Goal: Information Seeking & Learning: Check status

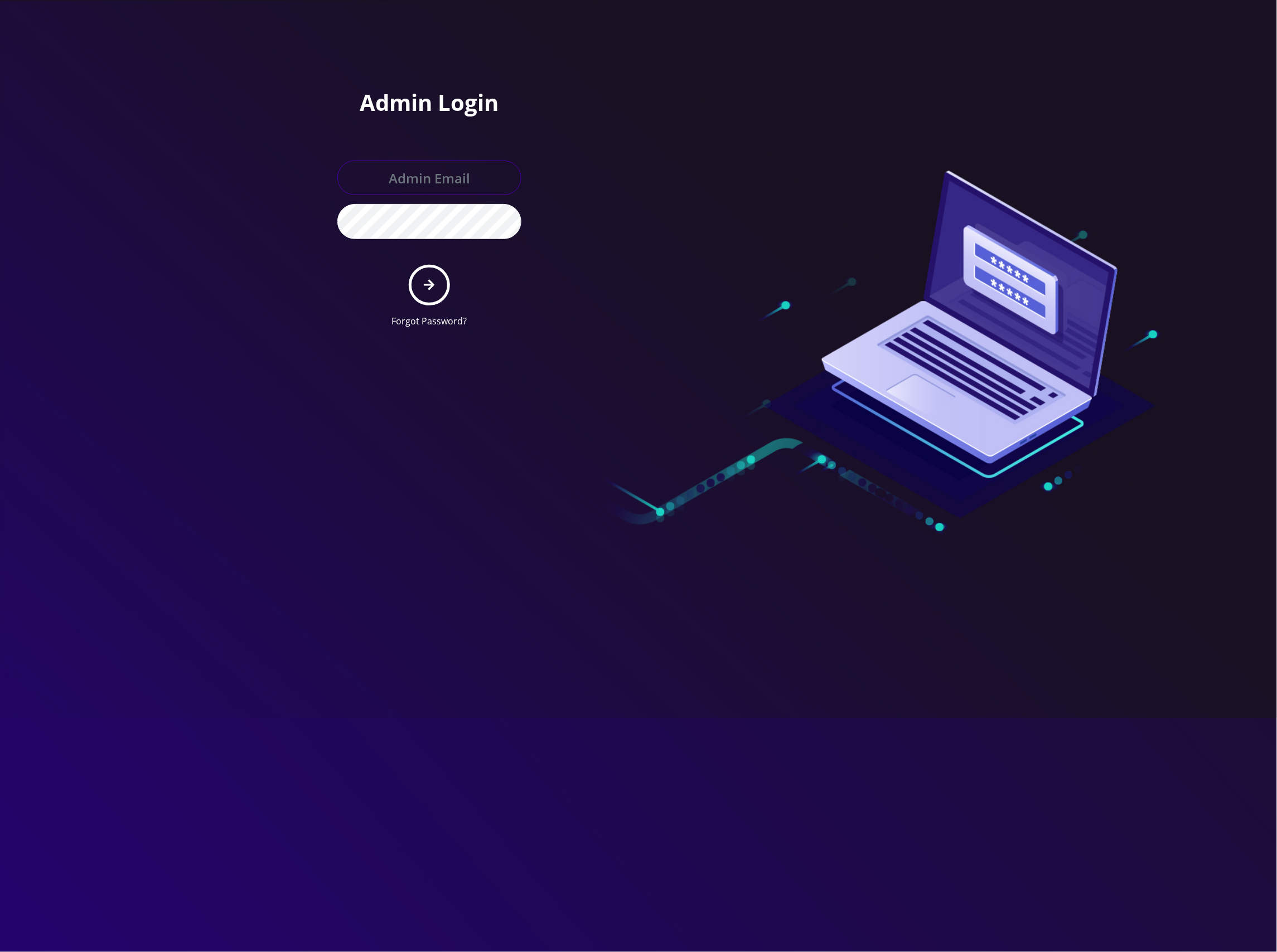
type input "[EMAIL_ADDRESS][DOMAIN_NAME]"
click at [427, 288] on icon "submit" at bounding box center [429, 284] width 11 height 12
click at [428, 278] on icon "submit" at bounding box center [429, 284] width 11 height 12
type input "master@britewireless.com"
click at [437, 278] on button "submit" at bounding box center [429, 285] width 41 height 41
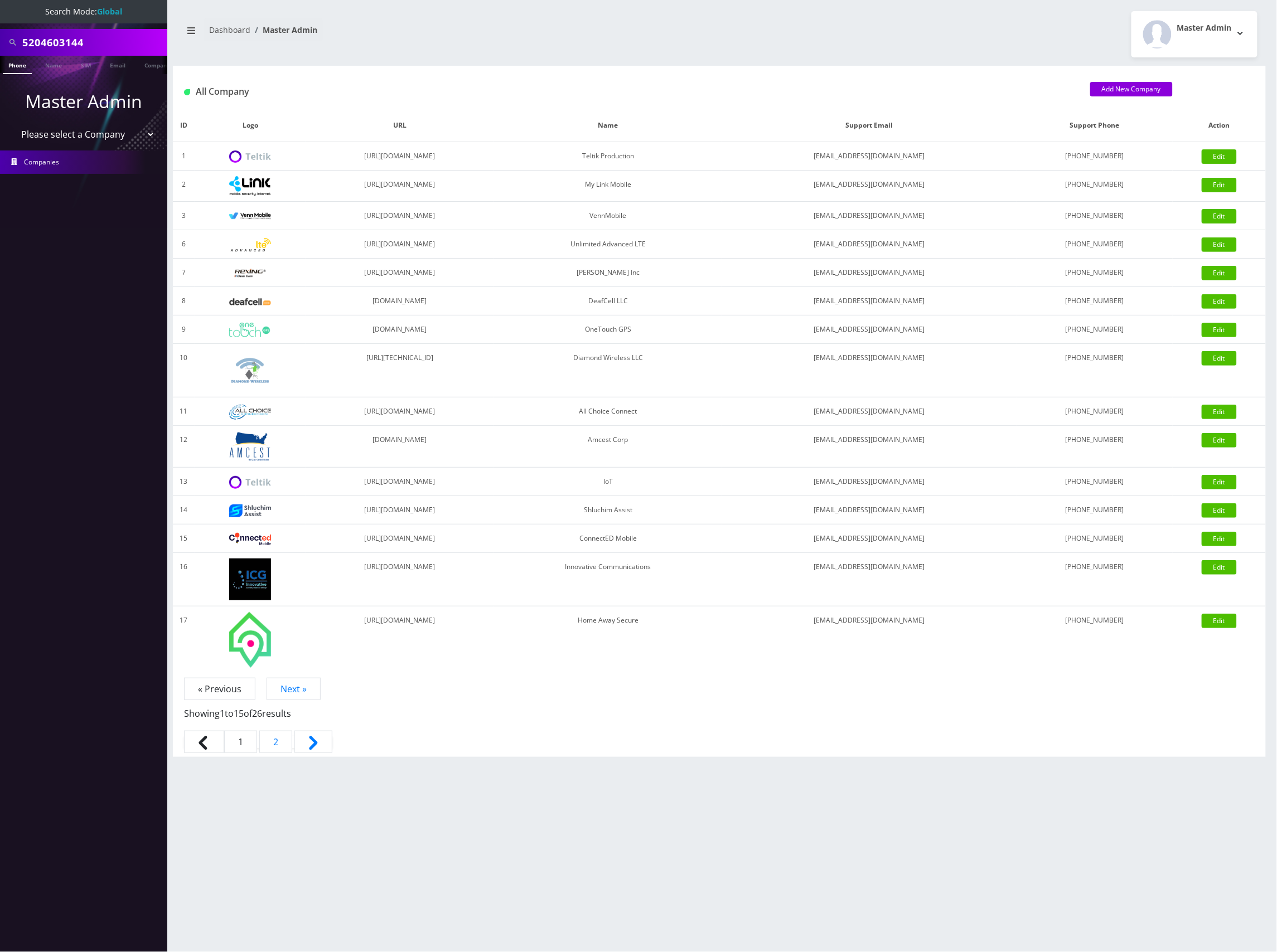
click at [35, 41] on input "5204603144" at bounding box center [93, 42] width 142 height 21
paste input "9393035078"
type input "9393035078"
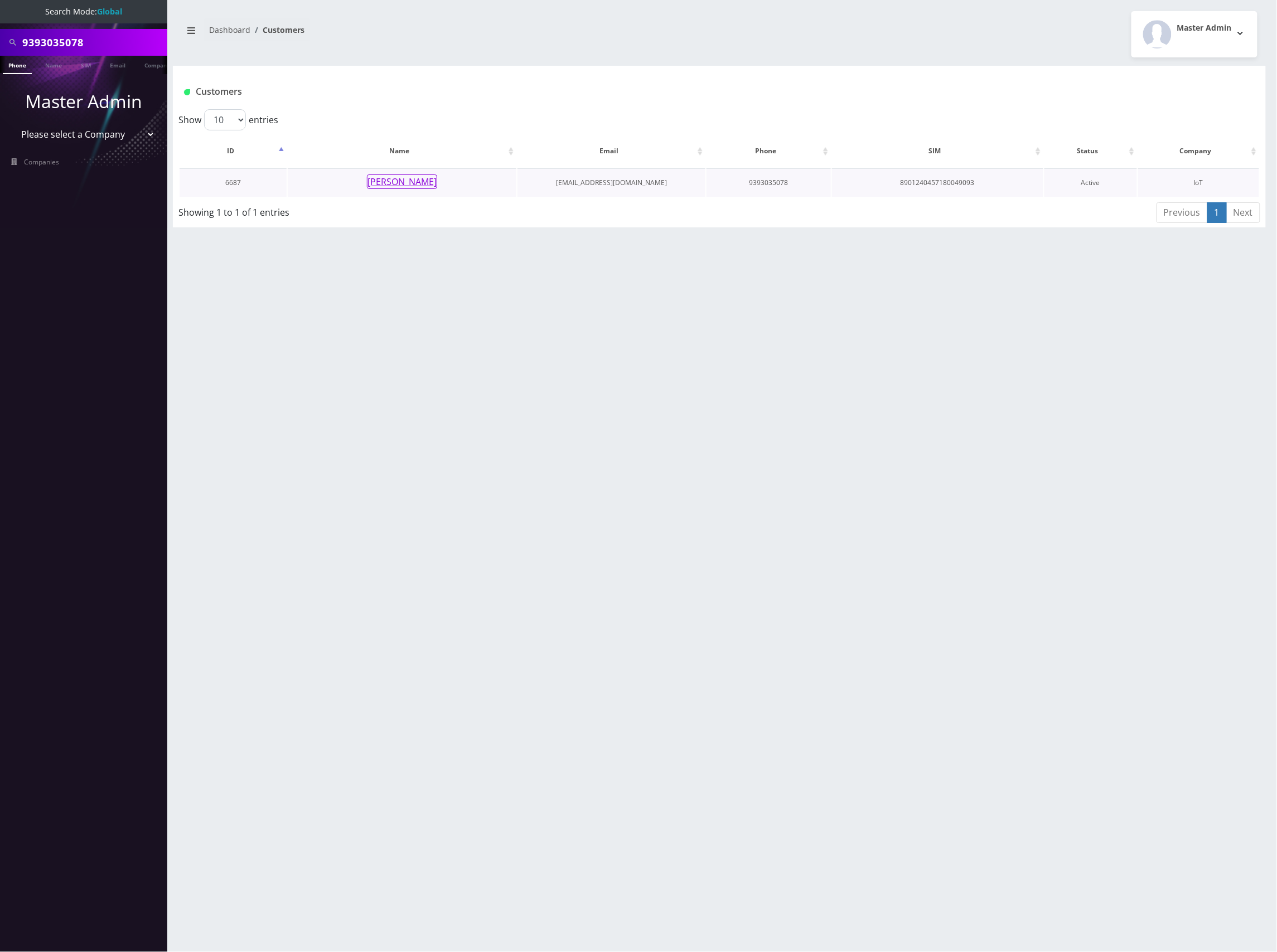
click at [414, 179] on button "[PERSON_NAME]" at bounding box center [401, 181] width 70 height 14
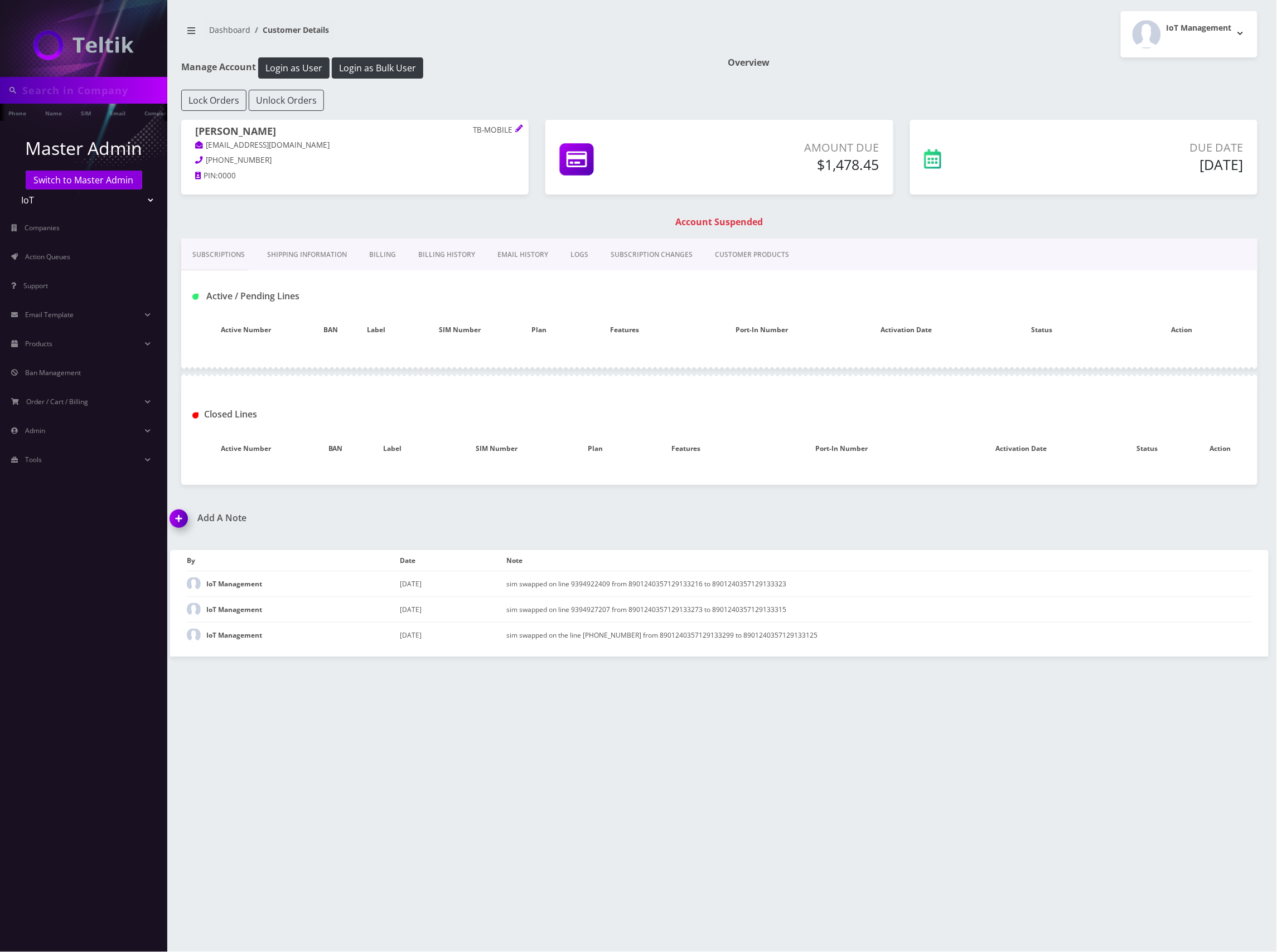
type input "9393035078"
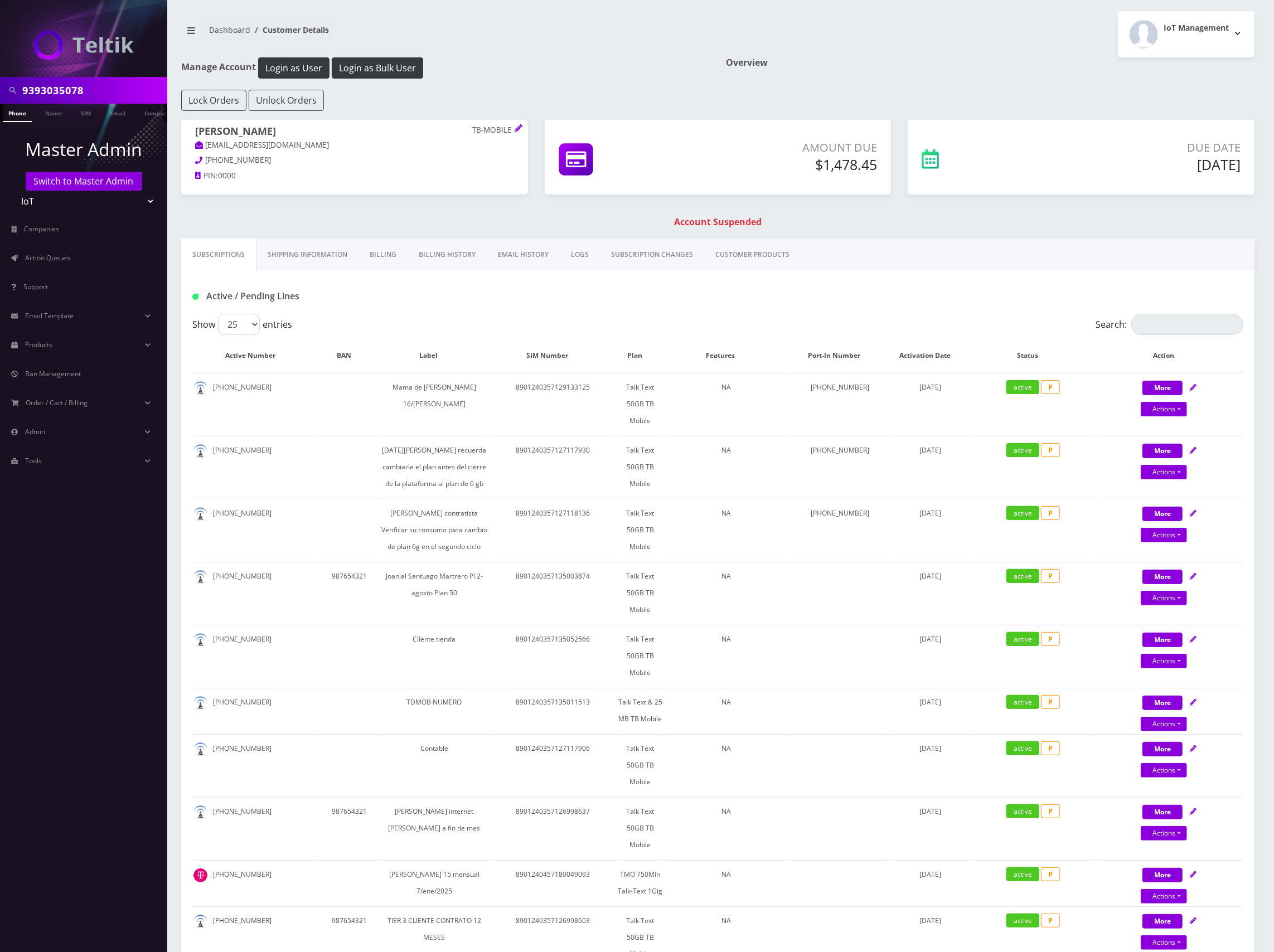
click at [831, 257] on div "Subscriptions Shipping Information Billing Billing History EMAIL HISTORY LOGS S…" at bounding box center [718, 254] width 1074 height 32
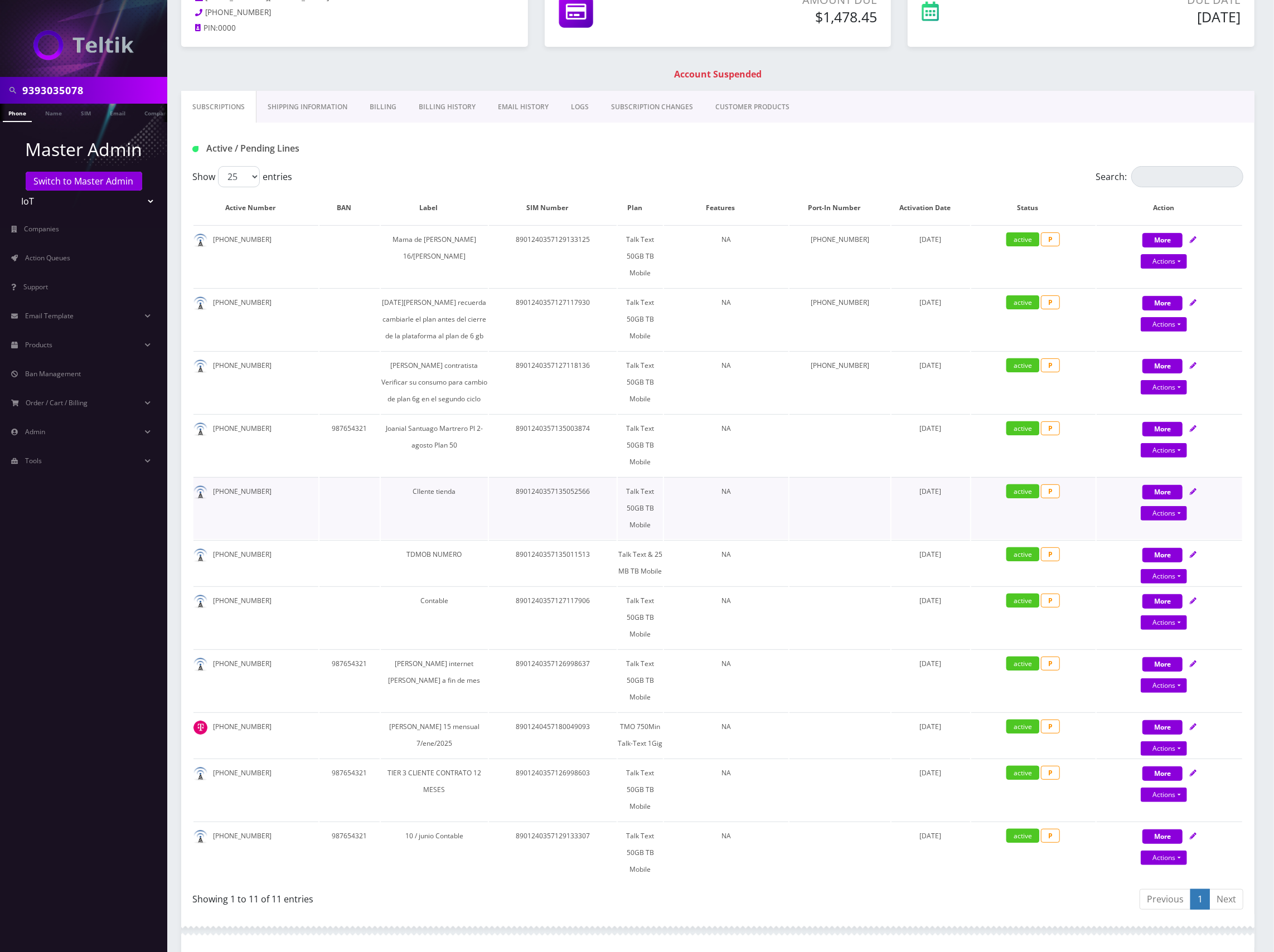
scroll to position [148, 0]
click at [526, 712] on td "8901240457180049093" at bounding box center [553, 735] width 128 height 45
copy td "8901240457180049093"
